Goal: Find specific page/section: Find specific page/section

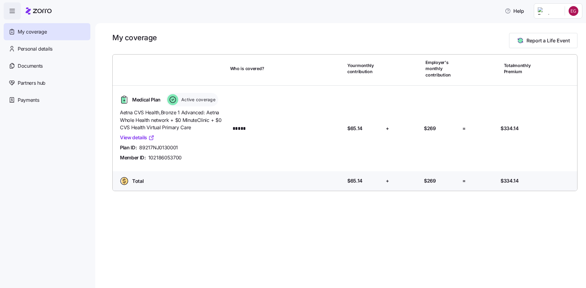
click at [184, 97] on span "Active coverage" at bounding box center [197, 100] width 36 height 6
click at [220, 101] on div "Medical Plan Active coverage" at bounding box center [172, 99] width 110 height 13
drag, startPoint x: 227, startPoint y: 90, endPoint x: 186, endPoint y: 96, distance: 40.6
click at [186, 96] on div "Medical Plan Active coverage Aetna CVS Health , Bronze 1 Advanced: Aetna Whole …" at bounding box center [344, 129] width 469 height 86
click at [234, 106] on div "Medical Plan Active coverage Aetna CVS Health , Bronze 1 Advanced: Aetna Whole …" at bounding box center [344, 129] width 459 height 76
